Goal: Transaction & Acquisition: Purchase product/service

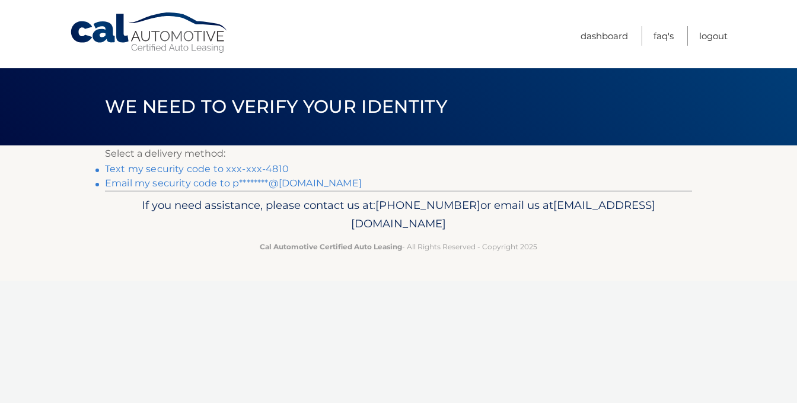
click at [178, 168] on link "Text my security code to xxx-xxx-4810" at bounding box center [197, 168] width 184 height 11
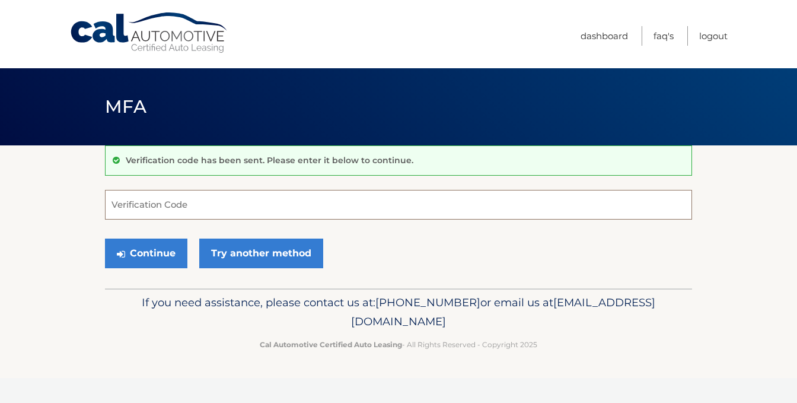
click at [135, 203] on input "Verification Code" at bounding box center [398, 205] width 587 height 30
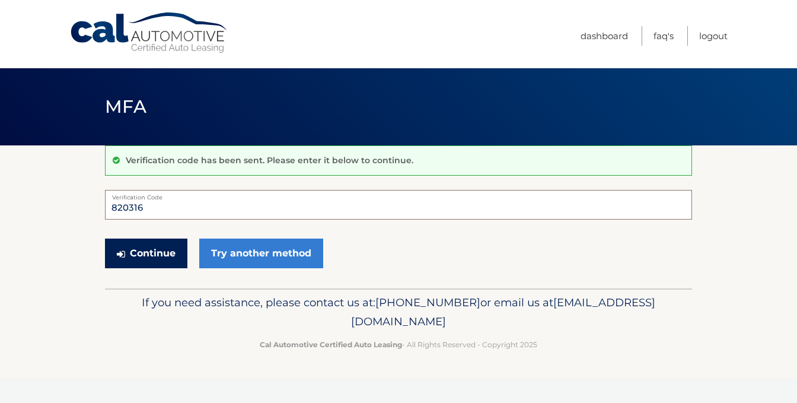
type input "820316"
click at [139, 251] on button "Continue" at bounding box center [146, 253] width 82 height 30
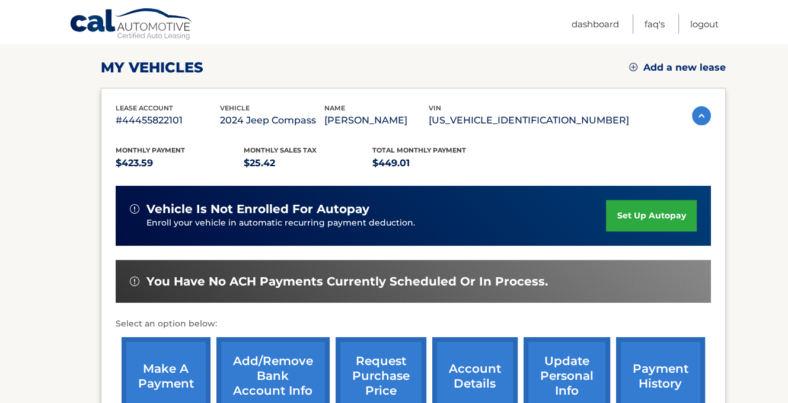
scroll to position [237, 0]
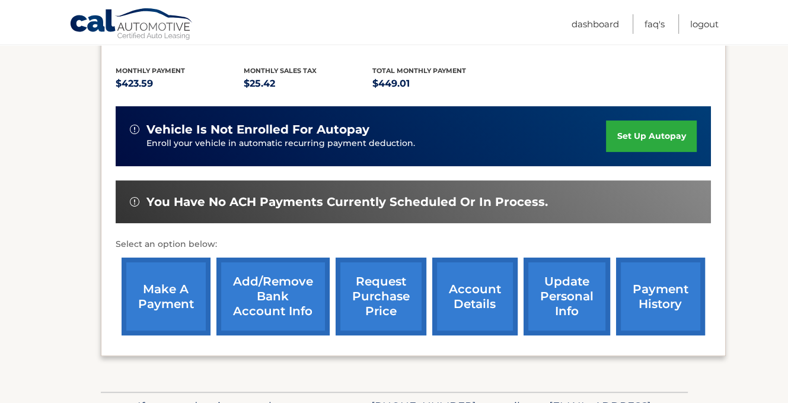
click at [154, 298] on link "make a payment" at bounding box center [166, 296] width 89 height 78
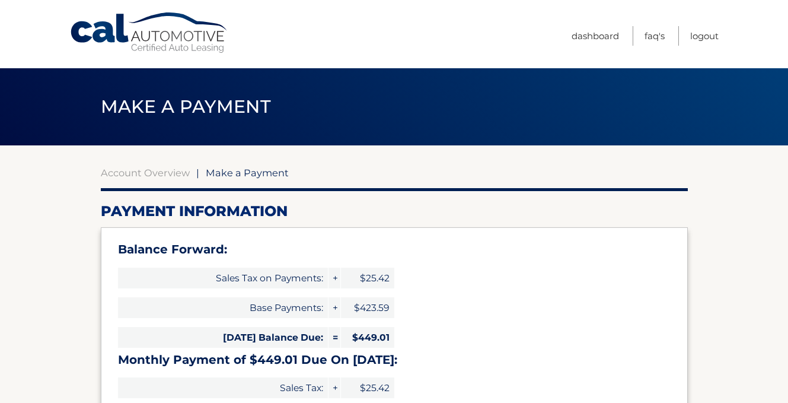
select select "YTAxZmI3ZmQtYzU0OS00OWMzLThmNzMtOTQ1MDU0ODgyZjcx"
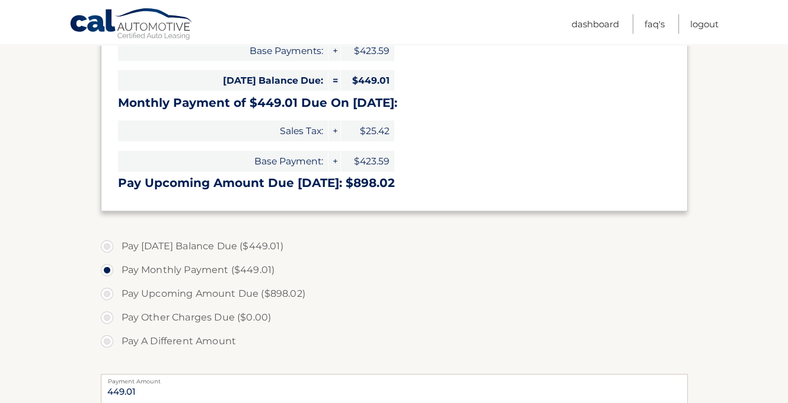
scroll to position [297, 0]
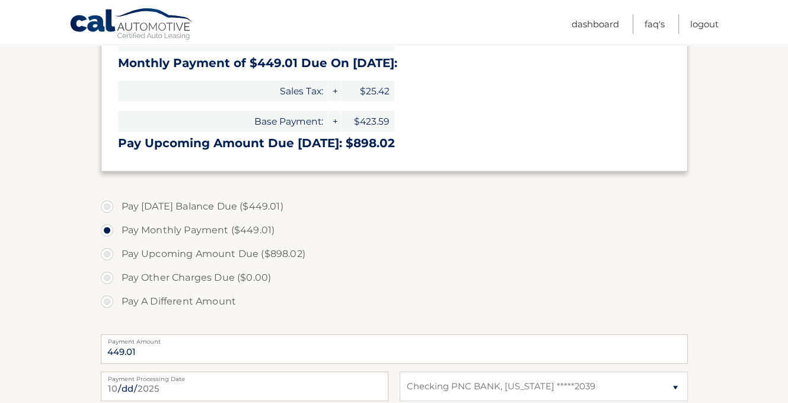
click at [106, 206] on label "Pay Today's Balance Due ($449.01)" at bounding box center [394, 207] width 587 height 24
click at [106, 206] on input "Pay Today's Balance Due ($449.01)" at bounding box center [112, 204] width 12 height 19
radio input "true"
click at [106, 230] on label "Pay Monthly Payment ($449.01)" at bounding box center [394, 230] width 587 height 24
click at [106, 230] on input "Pay Monthly Payment ($449.01)" at bounding box center [112, 227] width 12 height 19
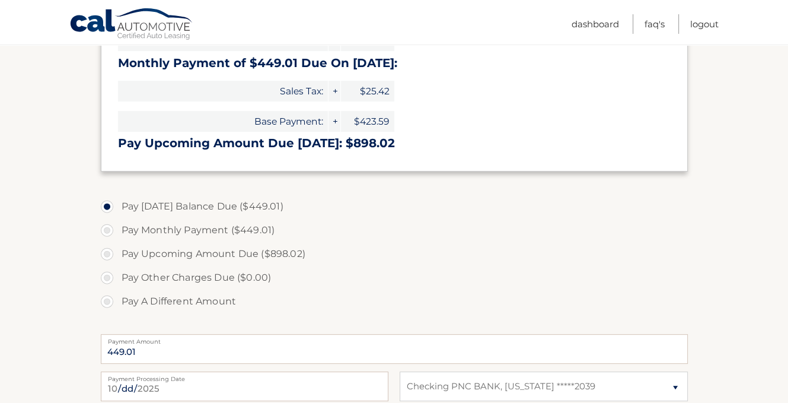
radio input "true"
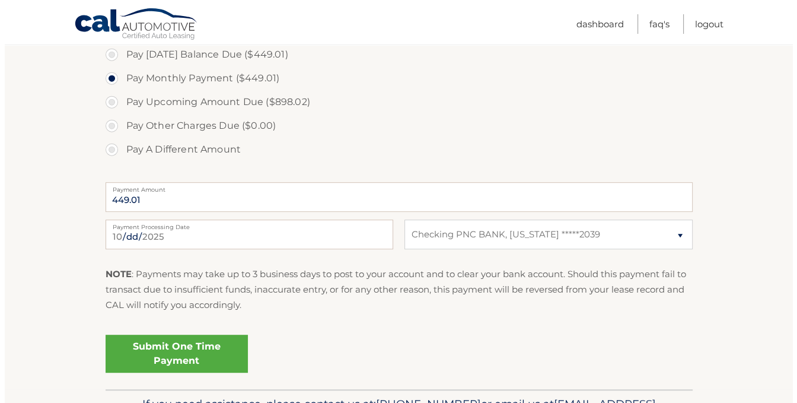
scroll to position [474, 0]
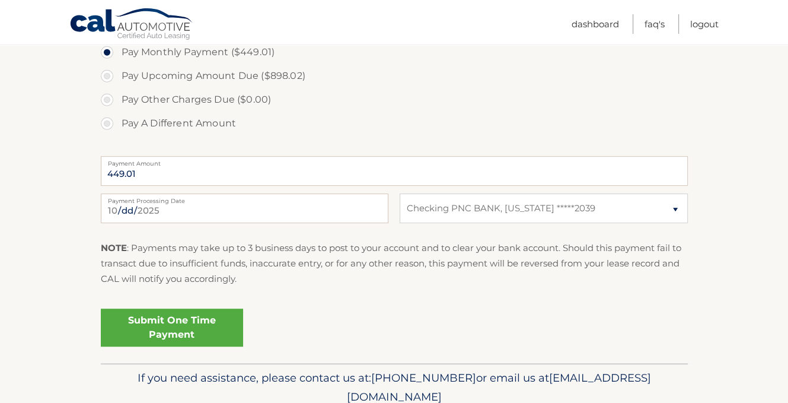
click at [183, 323] on link "Submit One Time Payment" at bounding box center [172, 327] width 142 height 38
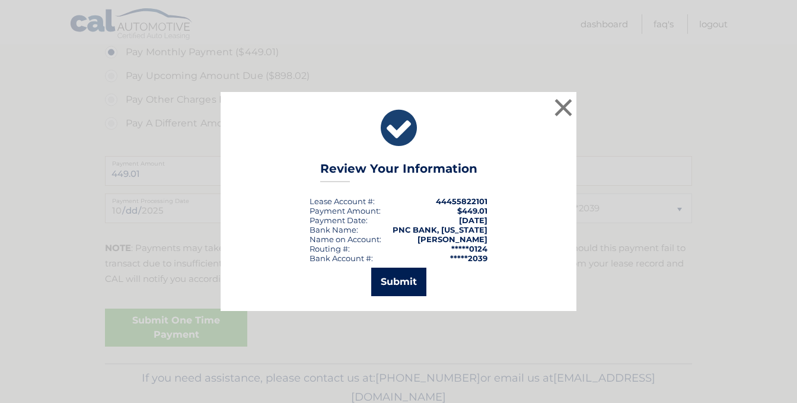
click at [397, 282] on button "Submit" at bounding box center [398, 281] width 55 height 28
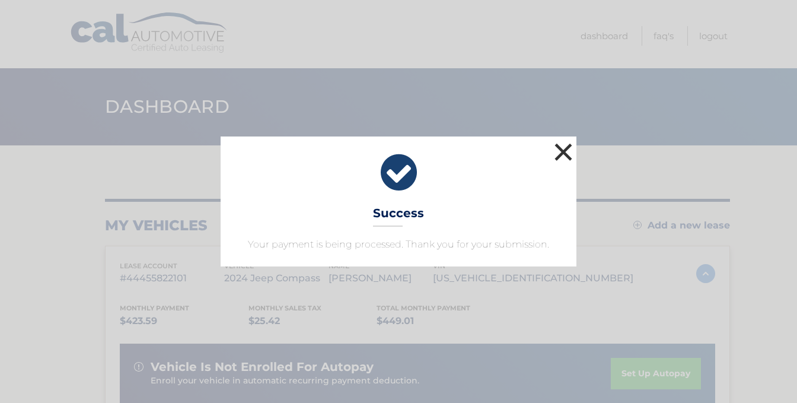
click at [562, 151] on button "×" at bounding box center [564, 152] width 24 height 24
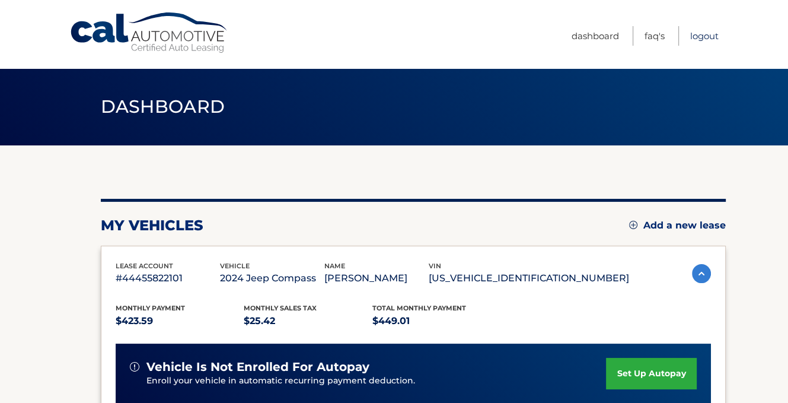
click at [699, 33] on link "Logout" at bounding box center [704, 36] width 28 height 20
